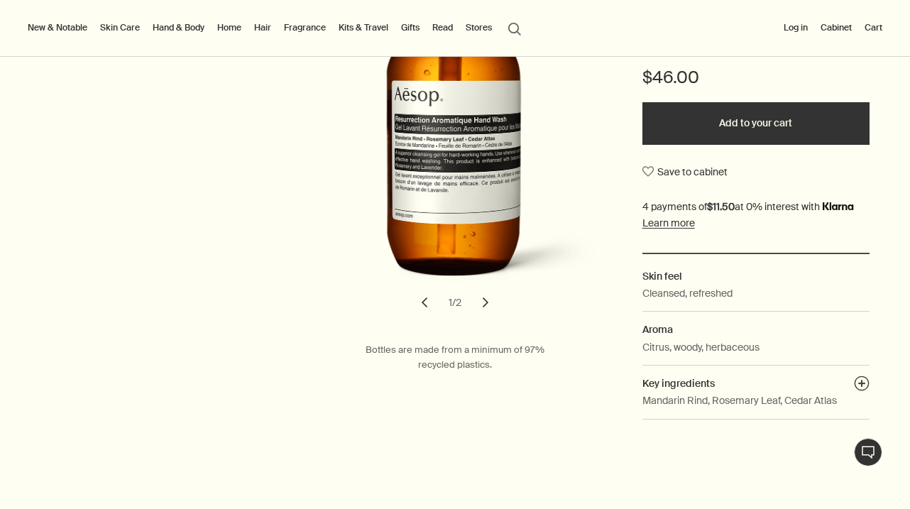
scroll to position [319, 0]
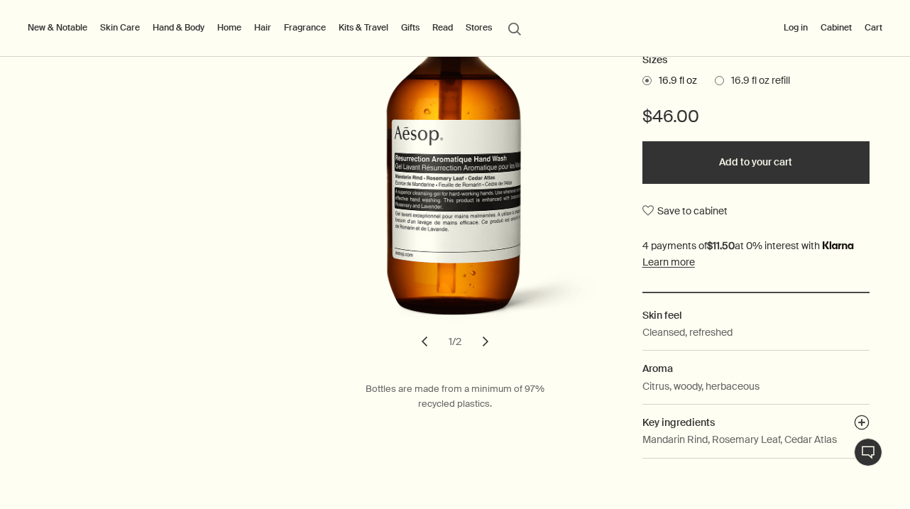
click at [182, 24] on link "Hand & Body" at bounding box center [178, 27] width 57 height 17
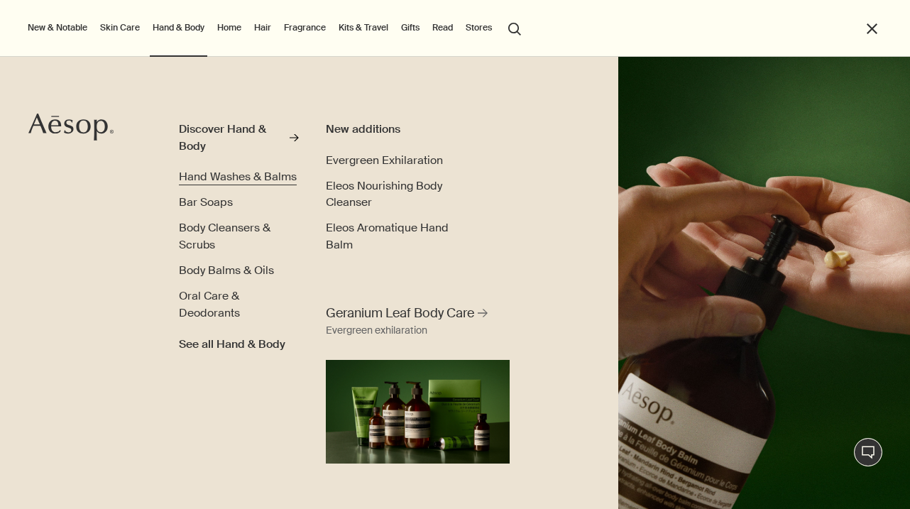
click at [238, 179] on span "Hand Washes & Balms" at bounding box center [238, 176] width 118 height 15
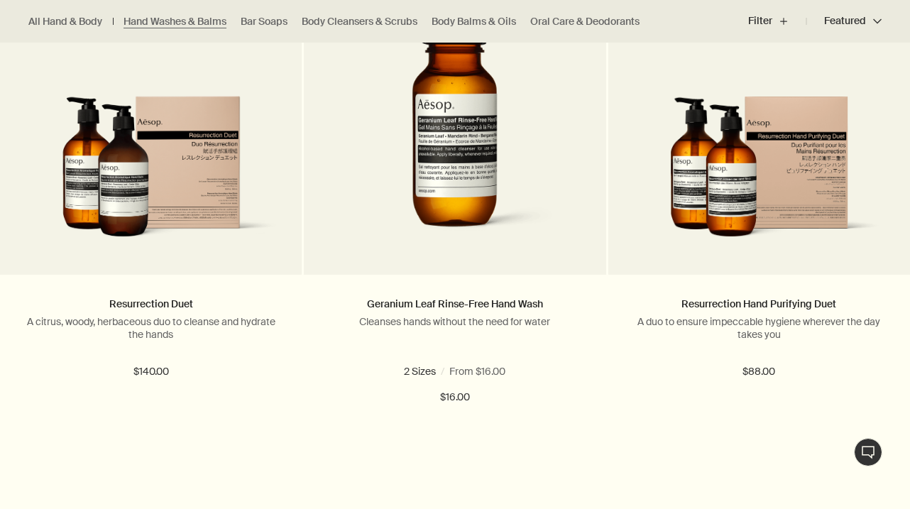
scroll to position [3050, 0]
